Goal: Navigation & Orientation: Find specific page/section

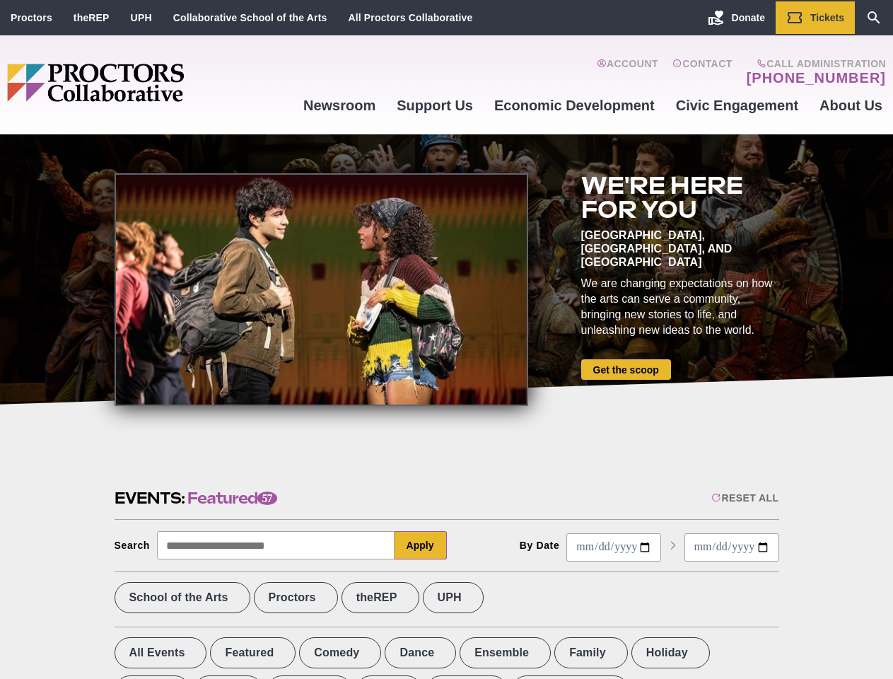
click at [446, 339] on div at bounding box center [322, 289] width 414 height 233
click at [744, 498] on div "Reset All" at bounding box center [744, 497] width 67 height 11
click at [421, 545] on button "Apply" at bounding box center [421, 545] width 52 height 28
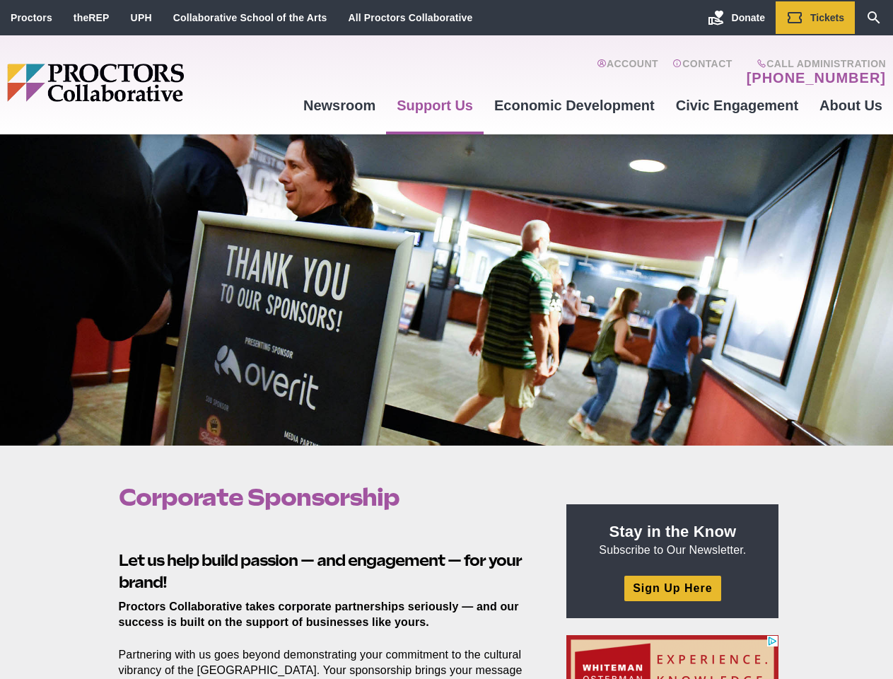
click at [446, 339] on div at bounding box center [446, 289] width 893 height 311
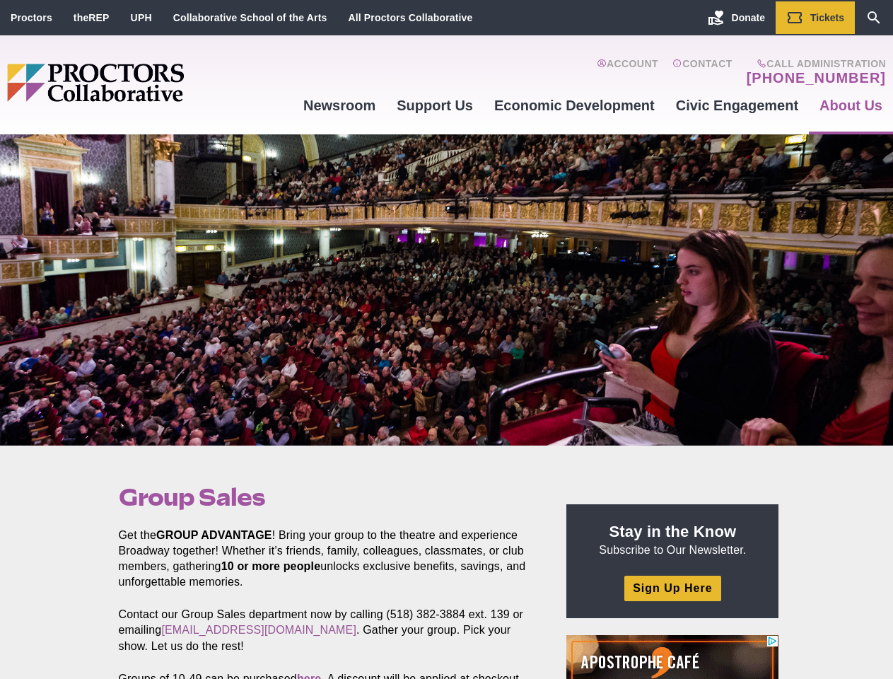
click at [446, 339] on div at bounding box center [446, 289] width 893 height 311
